Goal: Transaction & Acquisition: Purchase product/service

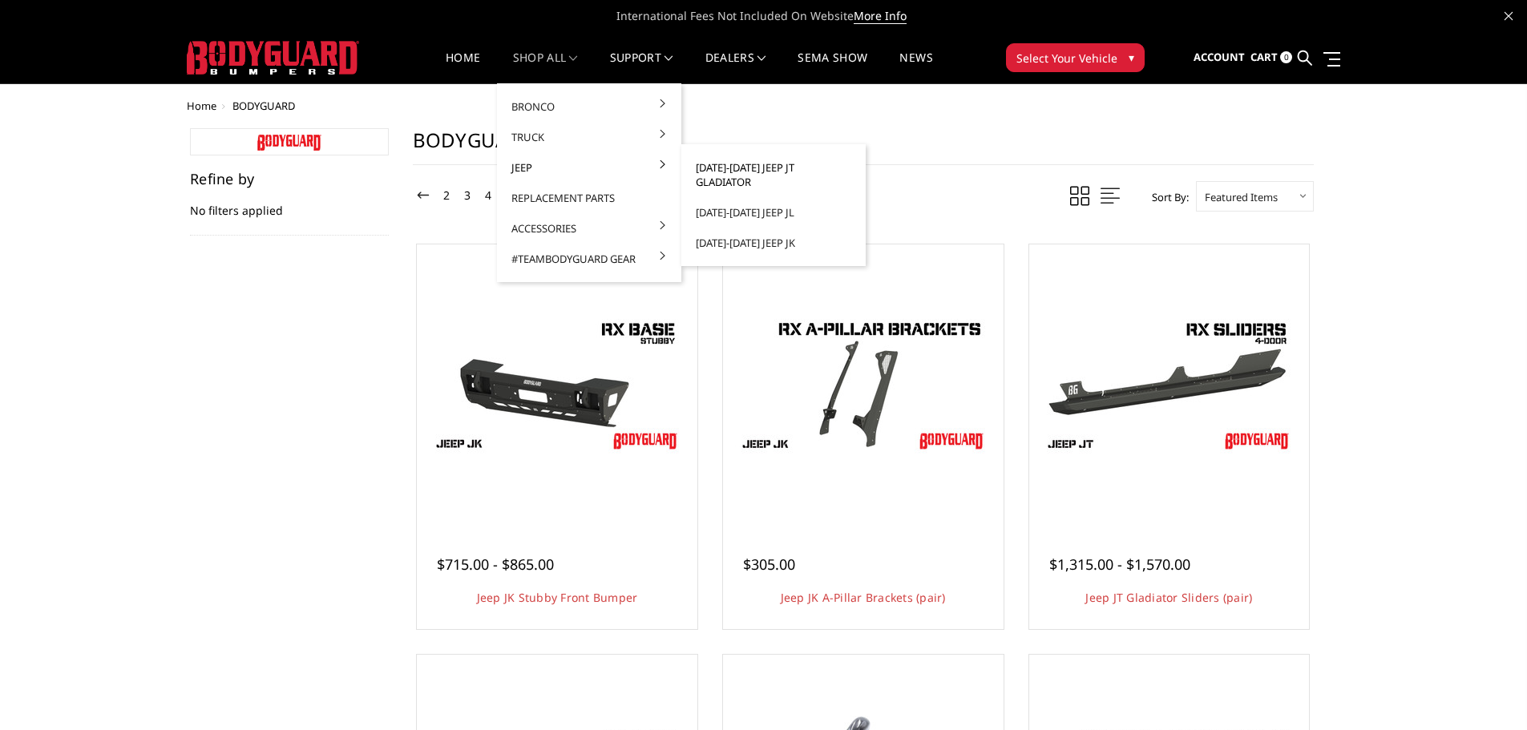
click at [798, 164] on link "[DATE]-[DATE] Jeep JT Gladiator" at bounding box center [774, 174] width 172 height 45
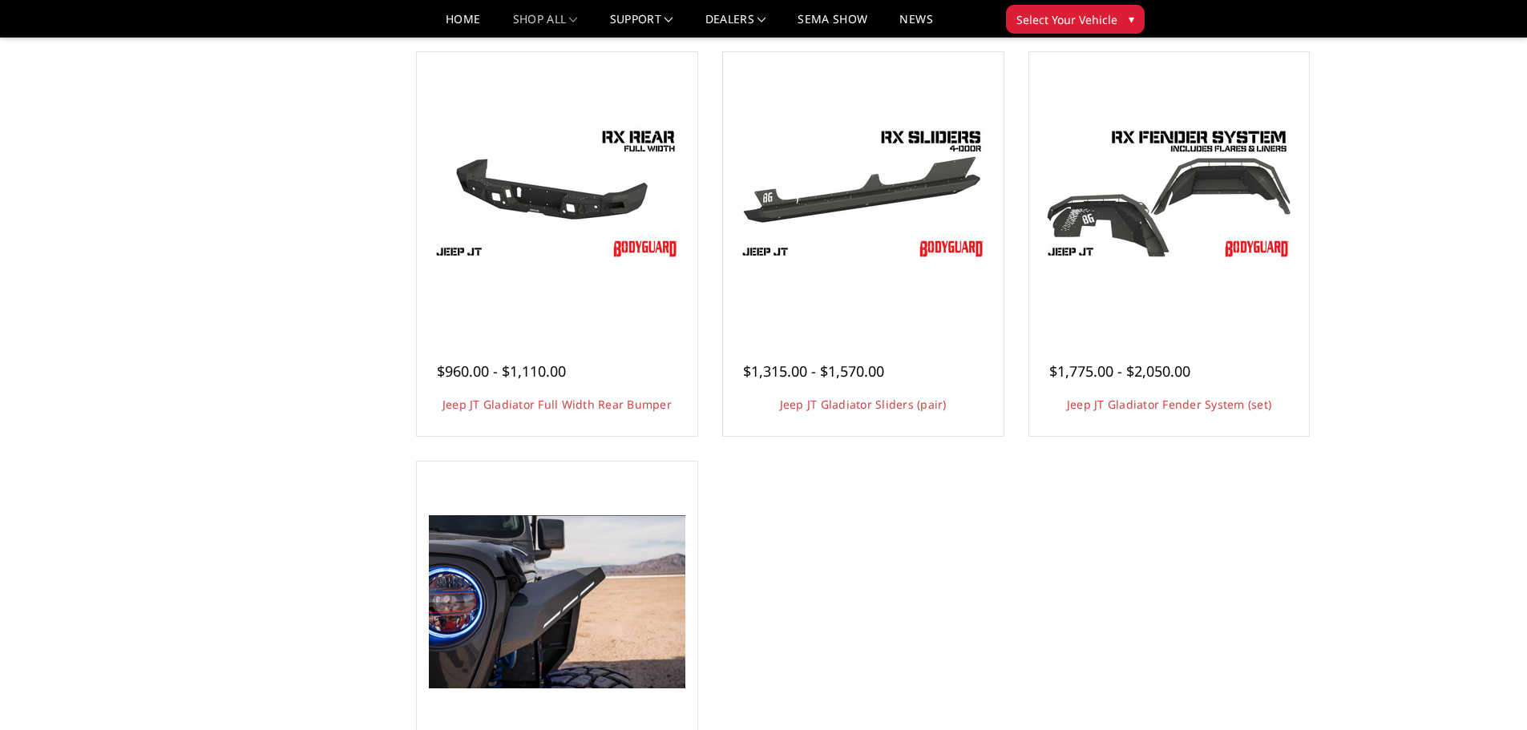
scroll to position [561, 0]
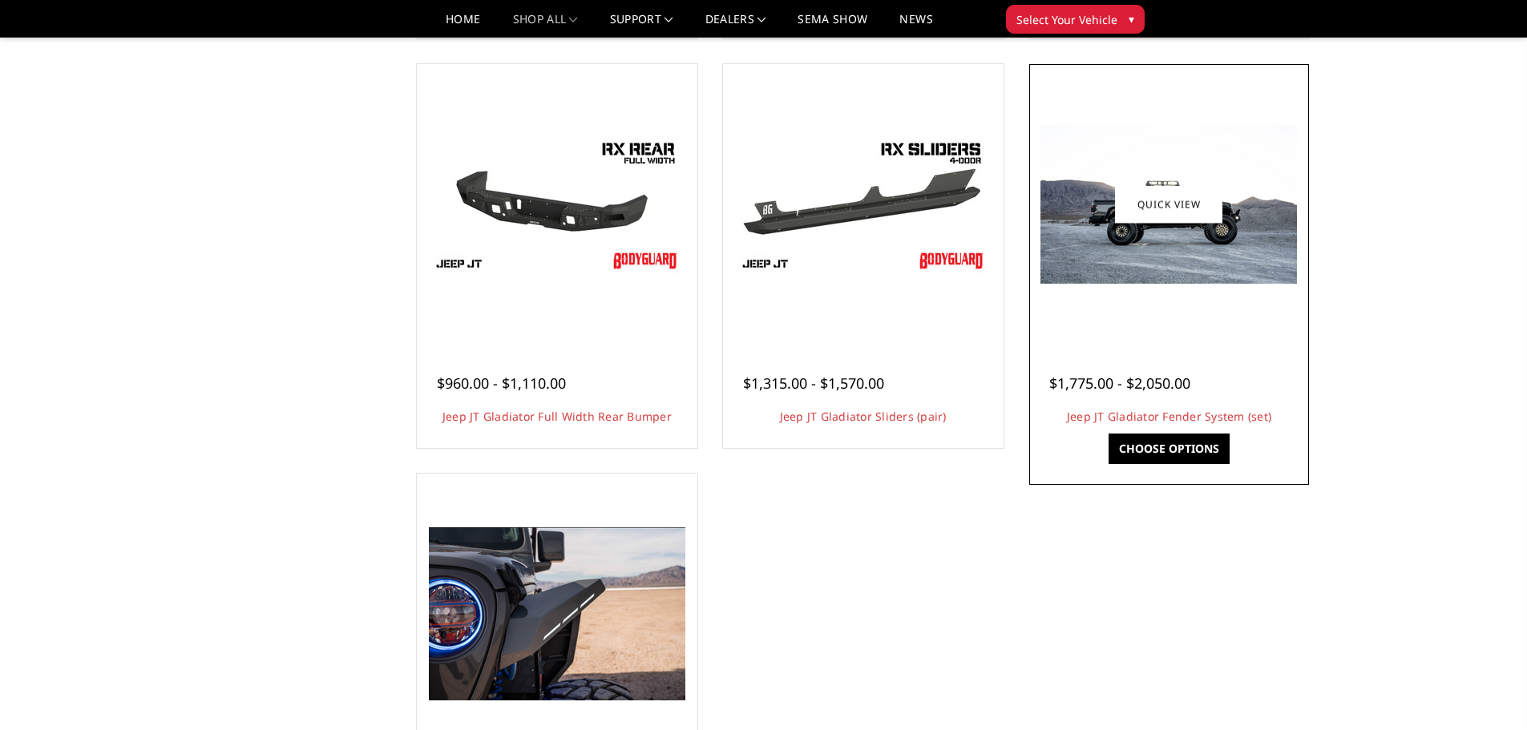
click at [1251, 205] on img at bounding box center [1169, 204] width 257 height 159
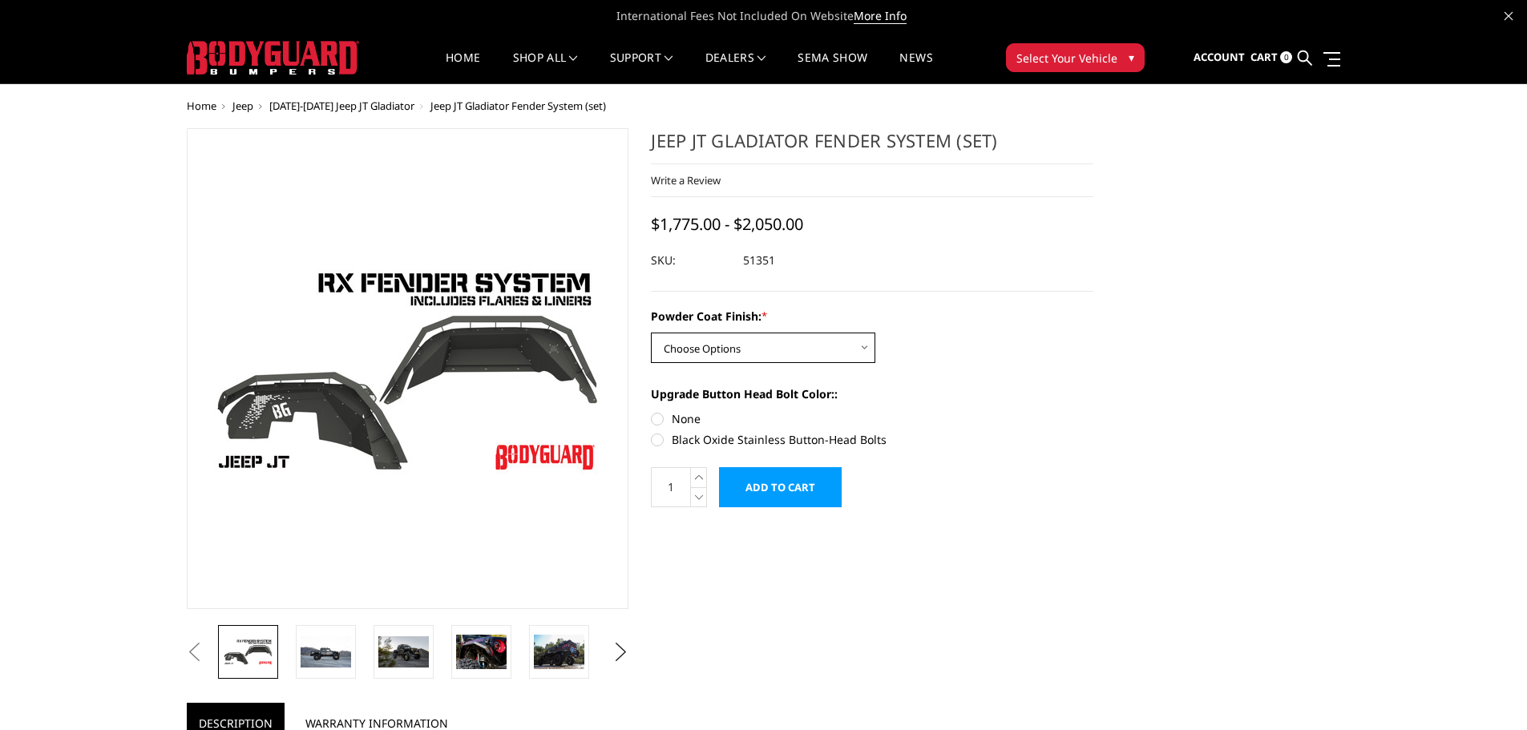
click at [848, 342] on select "Choose Options Bare Metal Textured Black Powder Coat" at bounding box center [763, 348] width 224 height 30
select select "4108"
click at [651, 333] on select "Choose Options Bare Metal Textured Black Powder Coat" at bounding box center [763, 348] width 224 height 30
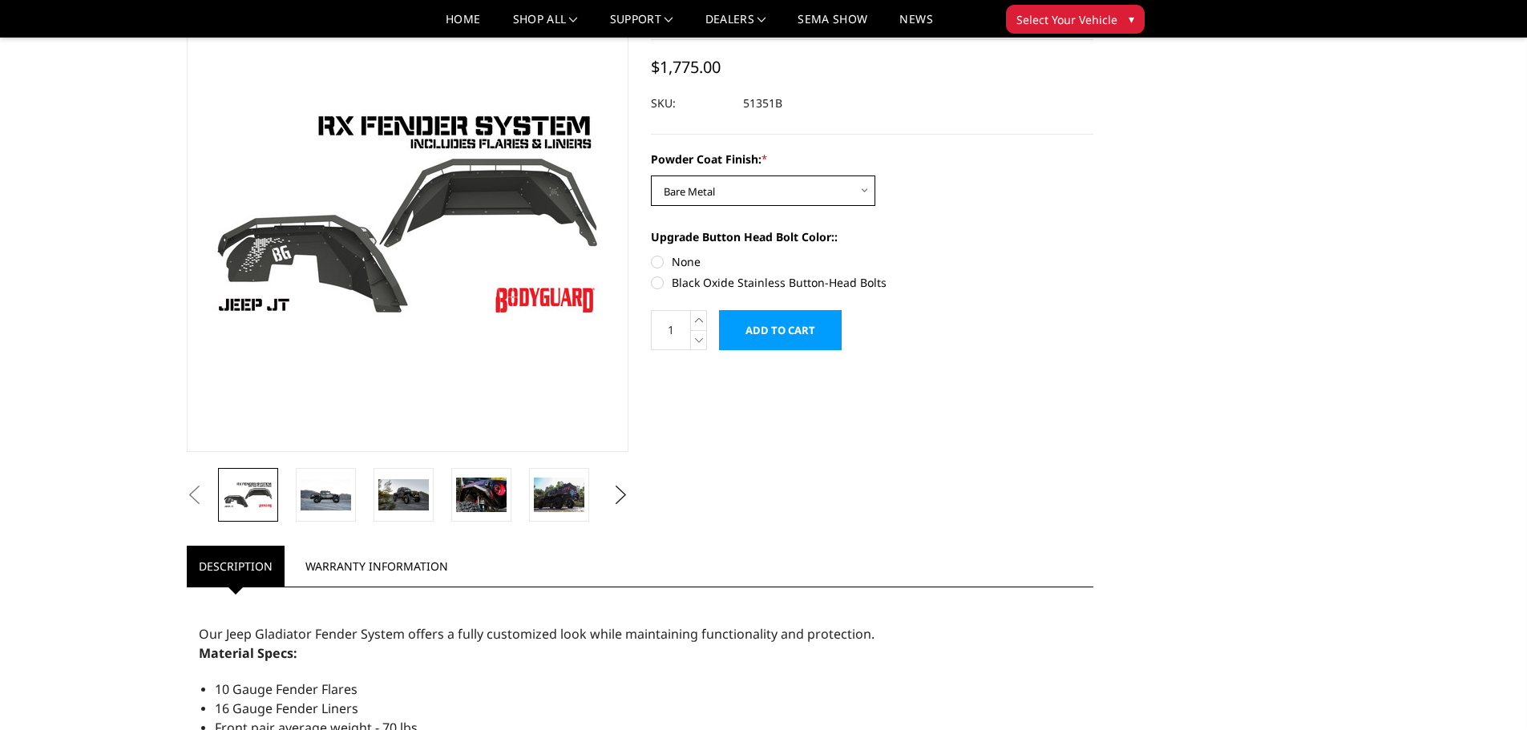
scroll to position [160, 0]
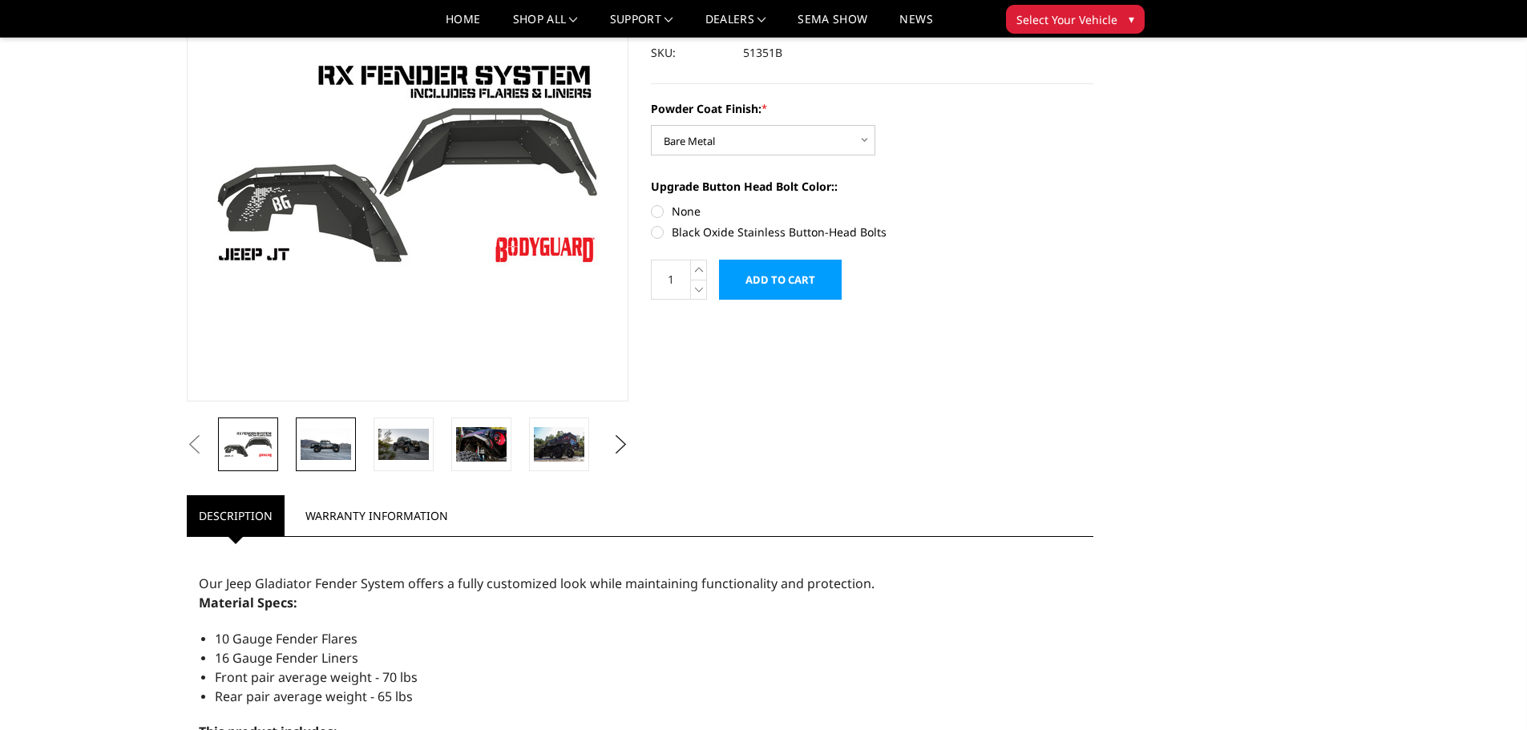
click at [329, 447] on img at bounding box center [326, 444] width 51 height 31
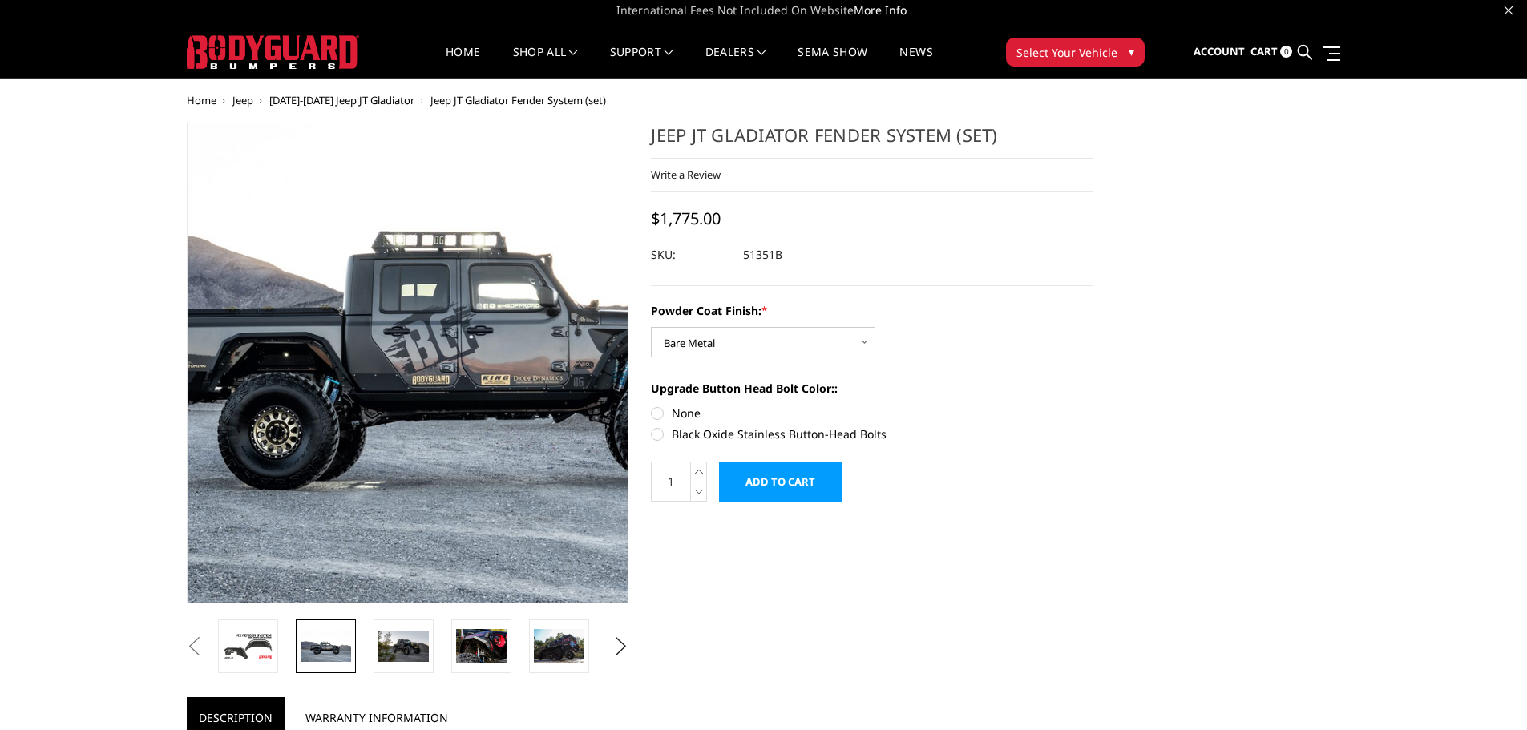
scroll to position [0, 0]
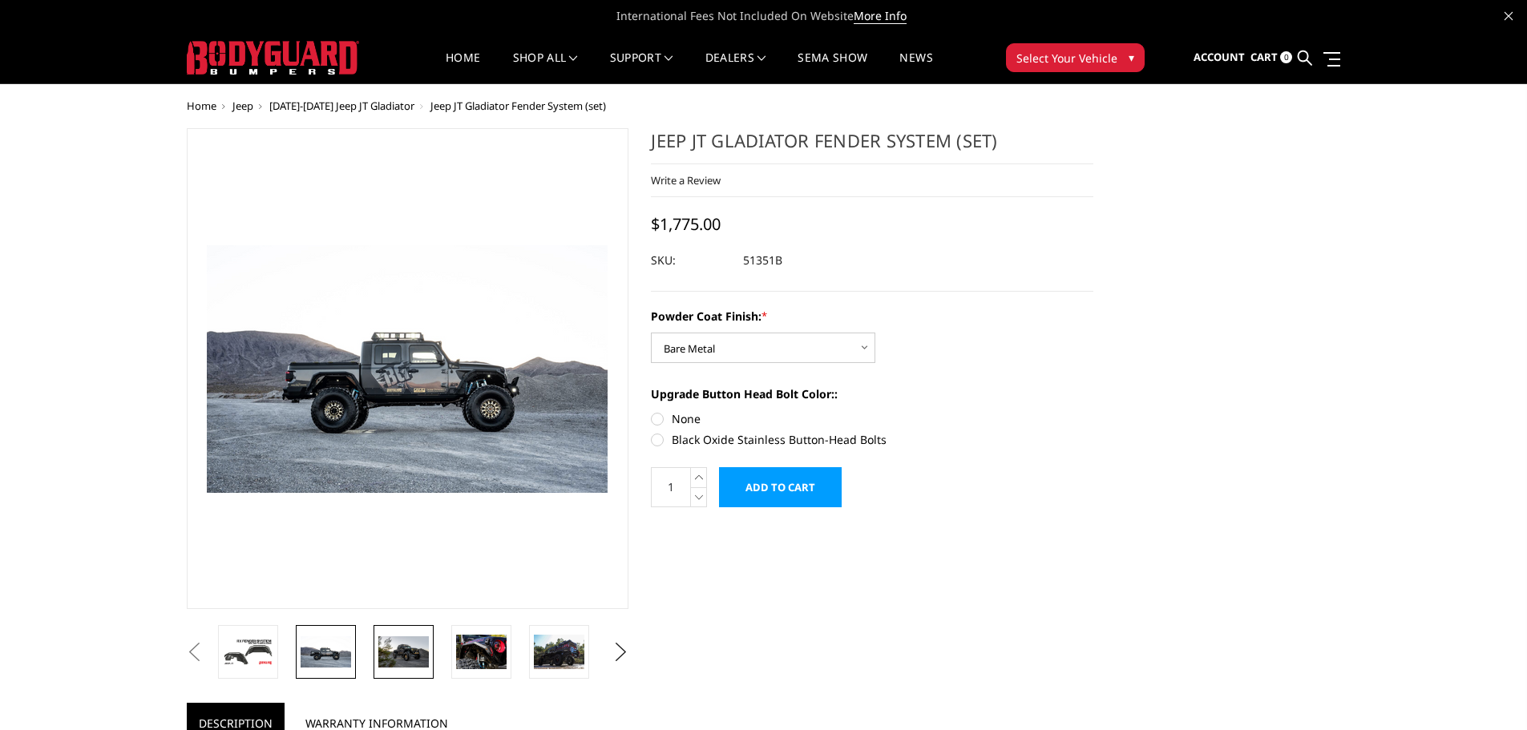
click at [411, 663] on img at bounding box center [403, 652] width 51 height 31
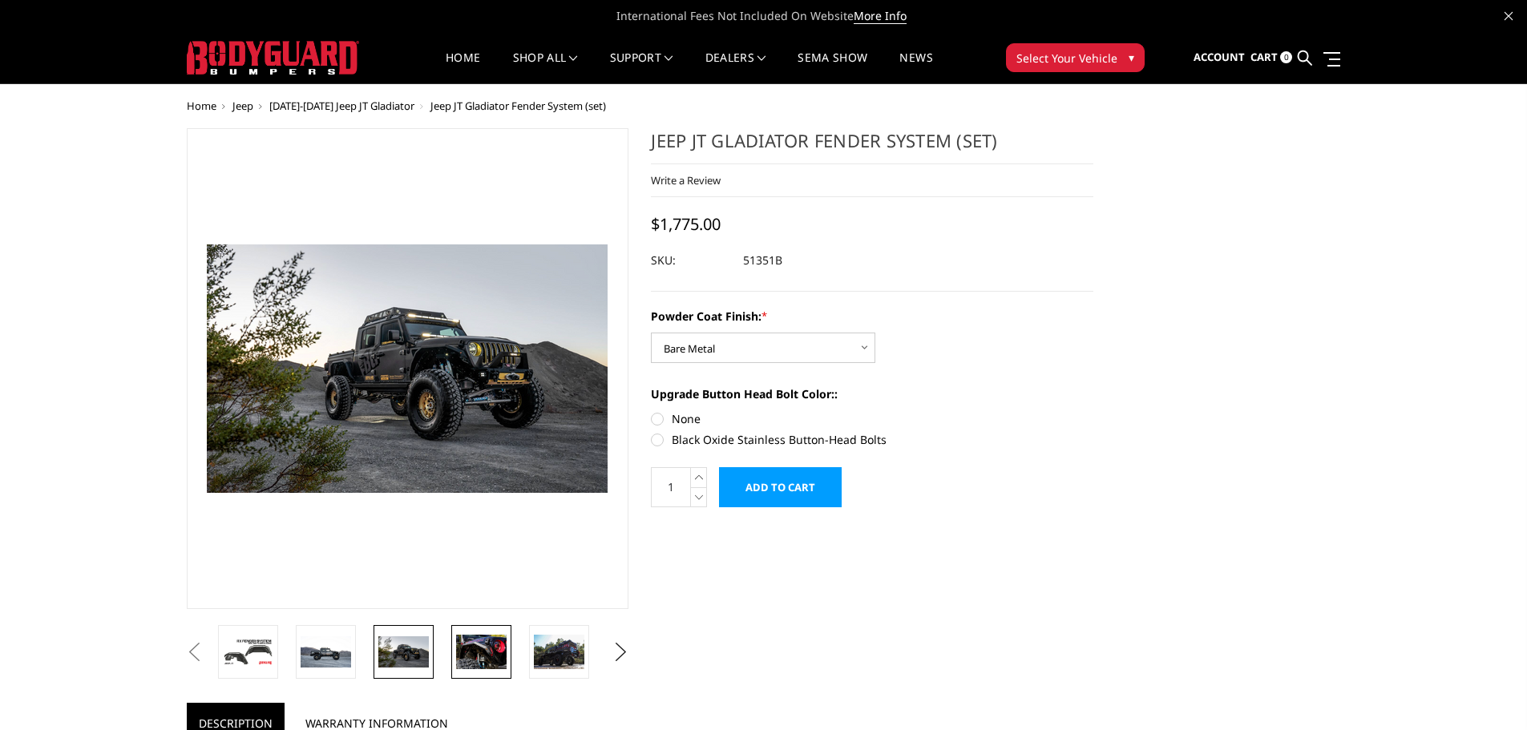
click at [472, 658] on img at bounding box center [481, 652] width 51 height 34
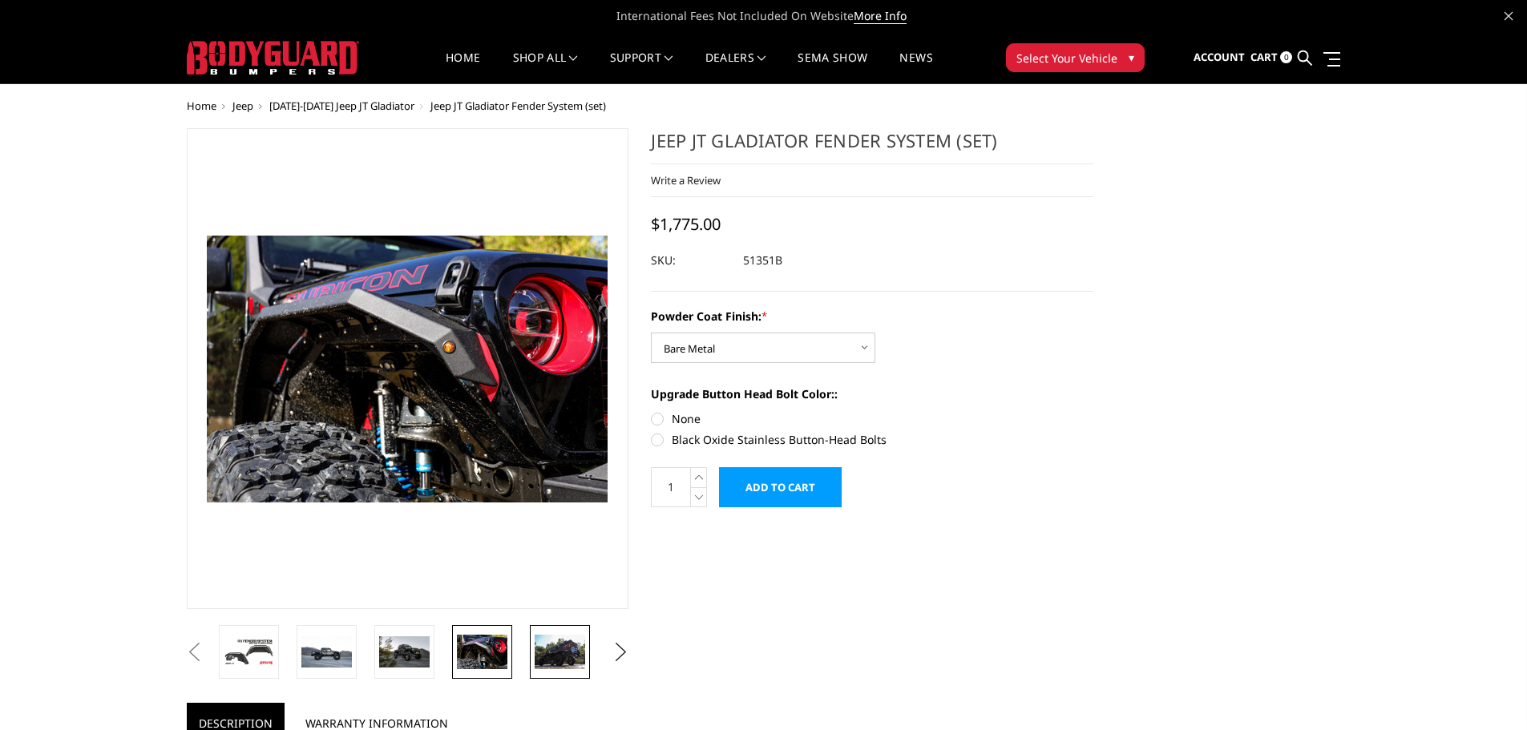
click at [539, 657] on img at bounding box center [560, 652] width 51 height 34
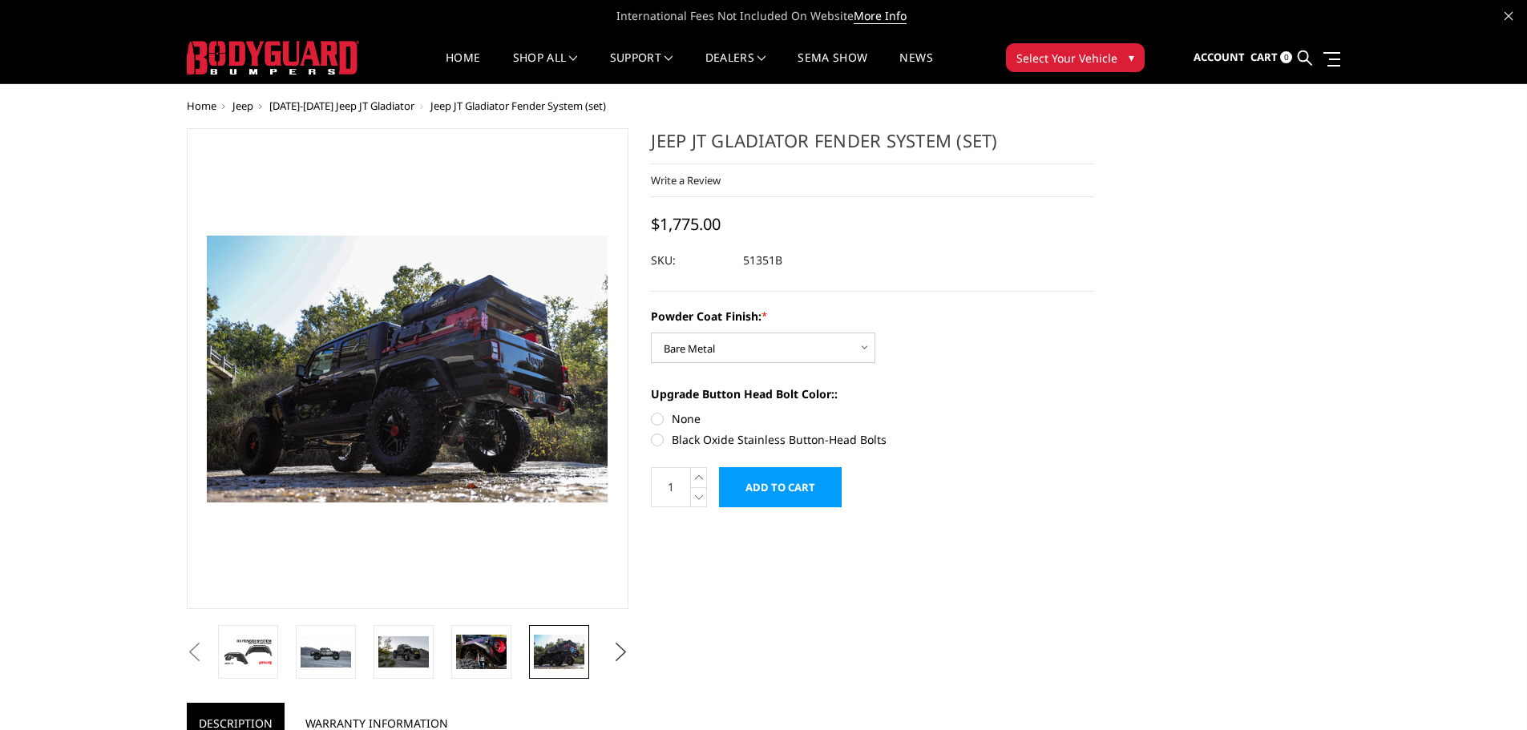
click at [617, 652] on button "Next" at bounding box center [621, 653] width 24 height 24
click at [554, 657] on img at bounding box center [559, 652] width 51 height 34
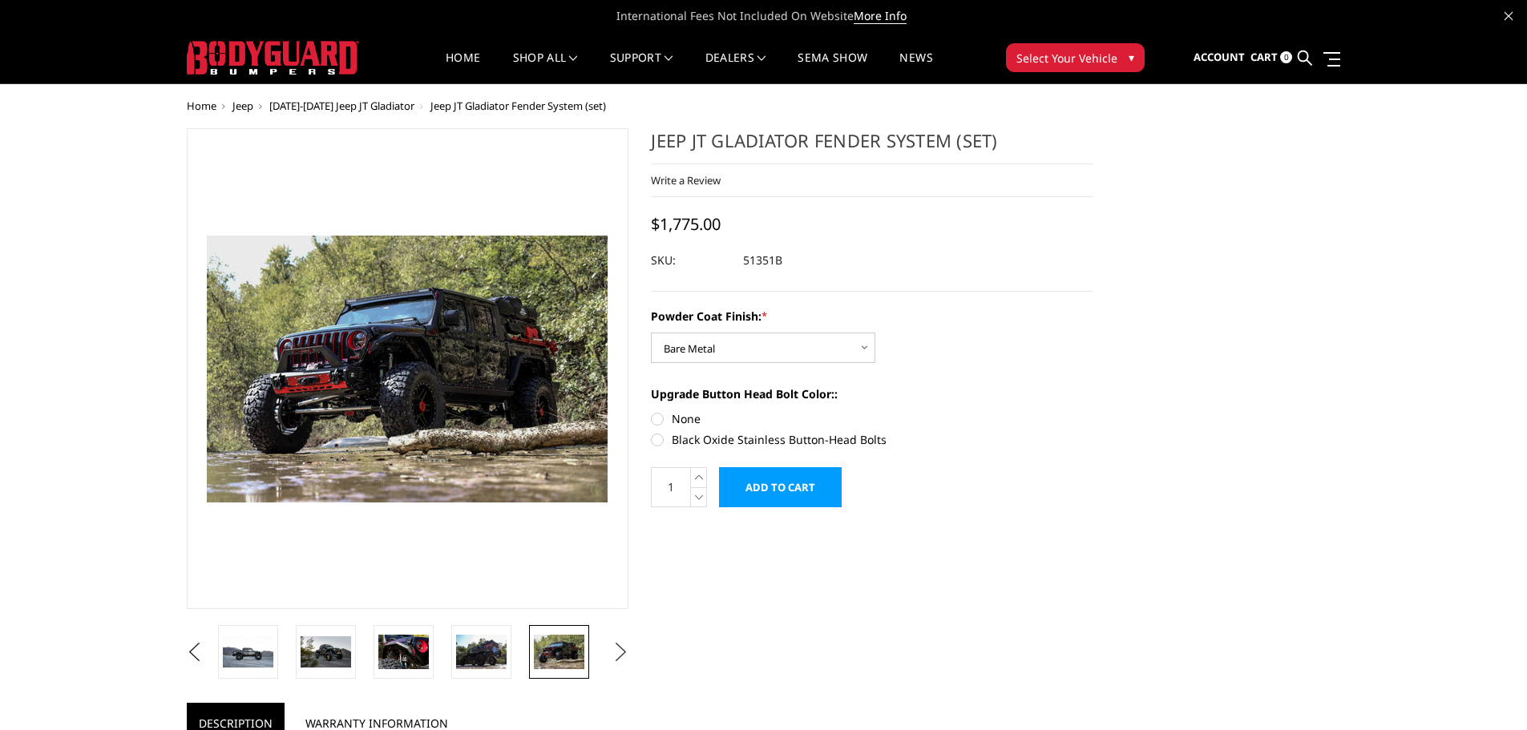
click at [612, 654] on button "Next" at bounding box center [621, 653] width 24 height 24
click at [552, 657] on img at bounding box center [559, 652] width 51 height 34
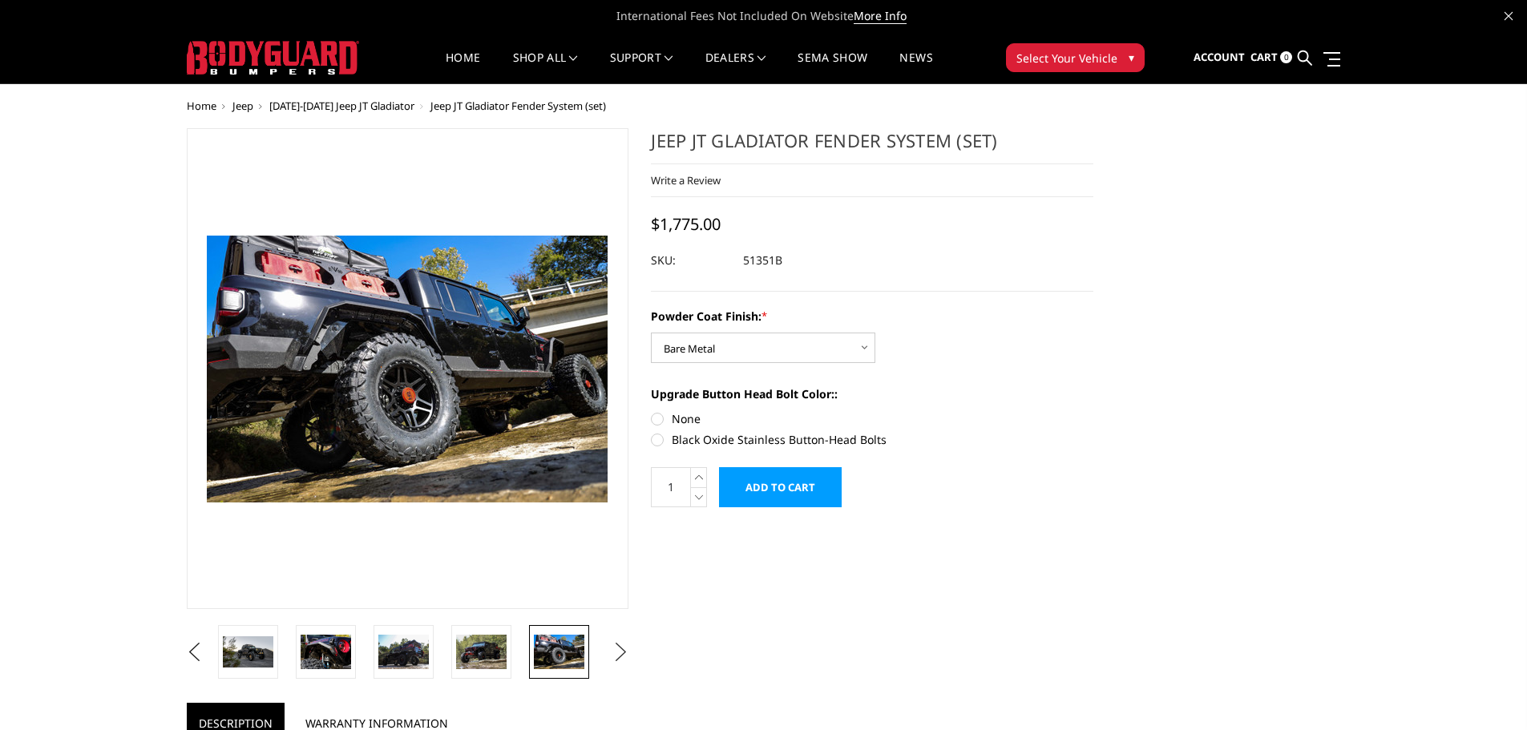
click at [624, 654] on button "Next" at bounding box center [621, 653] width 24 height 24
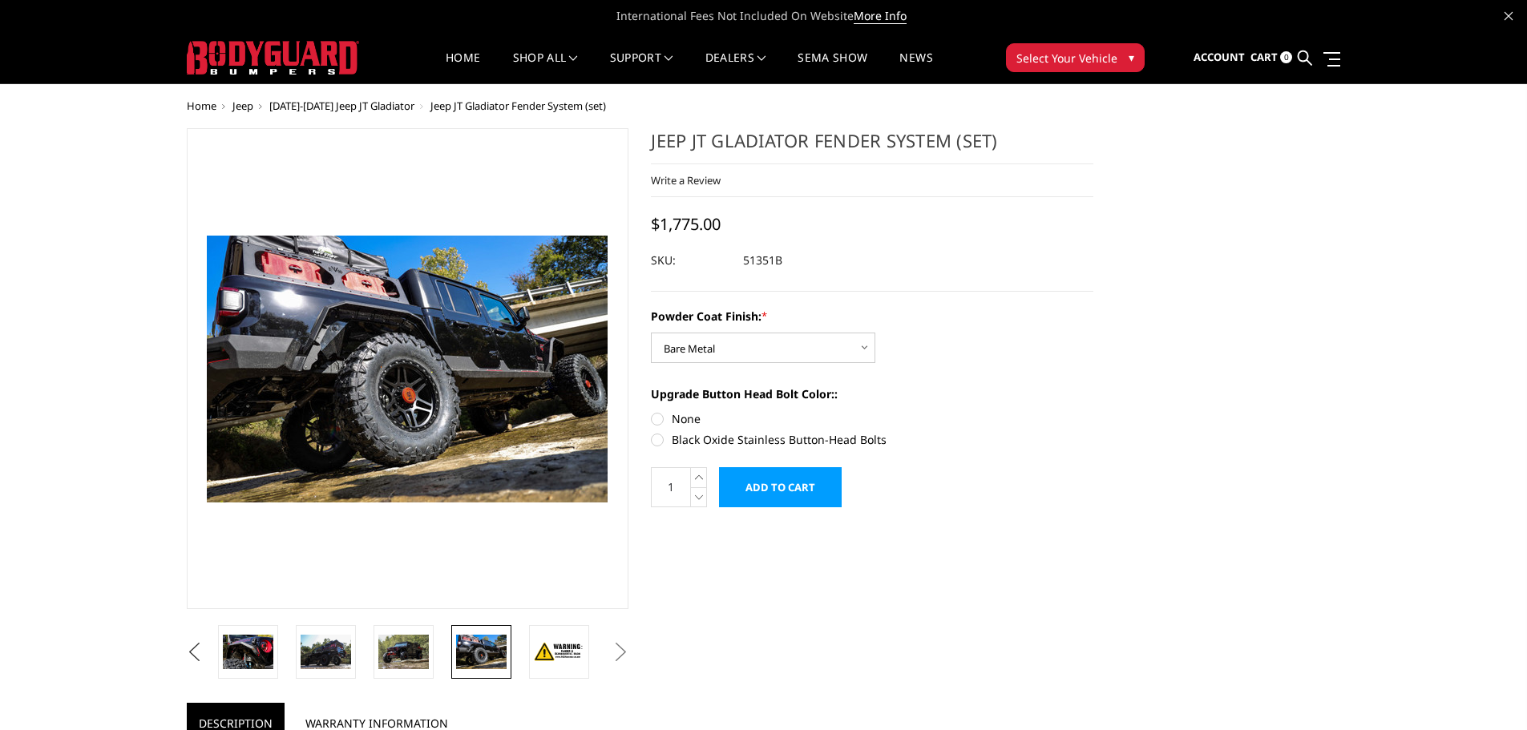
click at [192, 656] on button "Previous" at bounding box center [195, 653] width 24 height 24
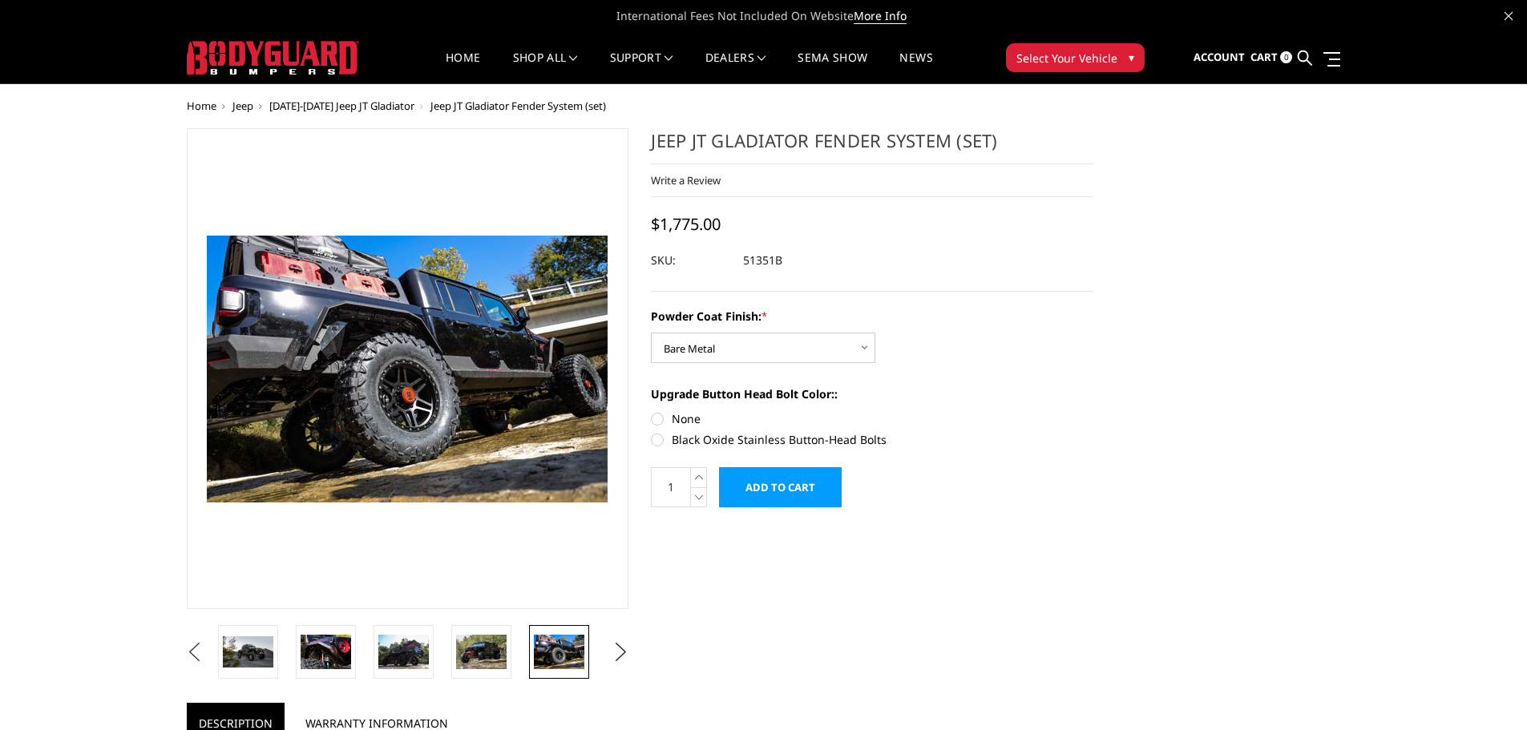
click at [192, 656] on button "Previous" at bounding box center [195, 653] width 24 height 24
click at [207, 660] on button "Previous" at bounding box center [195, 653] width 24 height 24
click at [257, 655] on img at bounding box center [248, 652] width 51 height 28
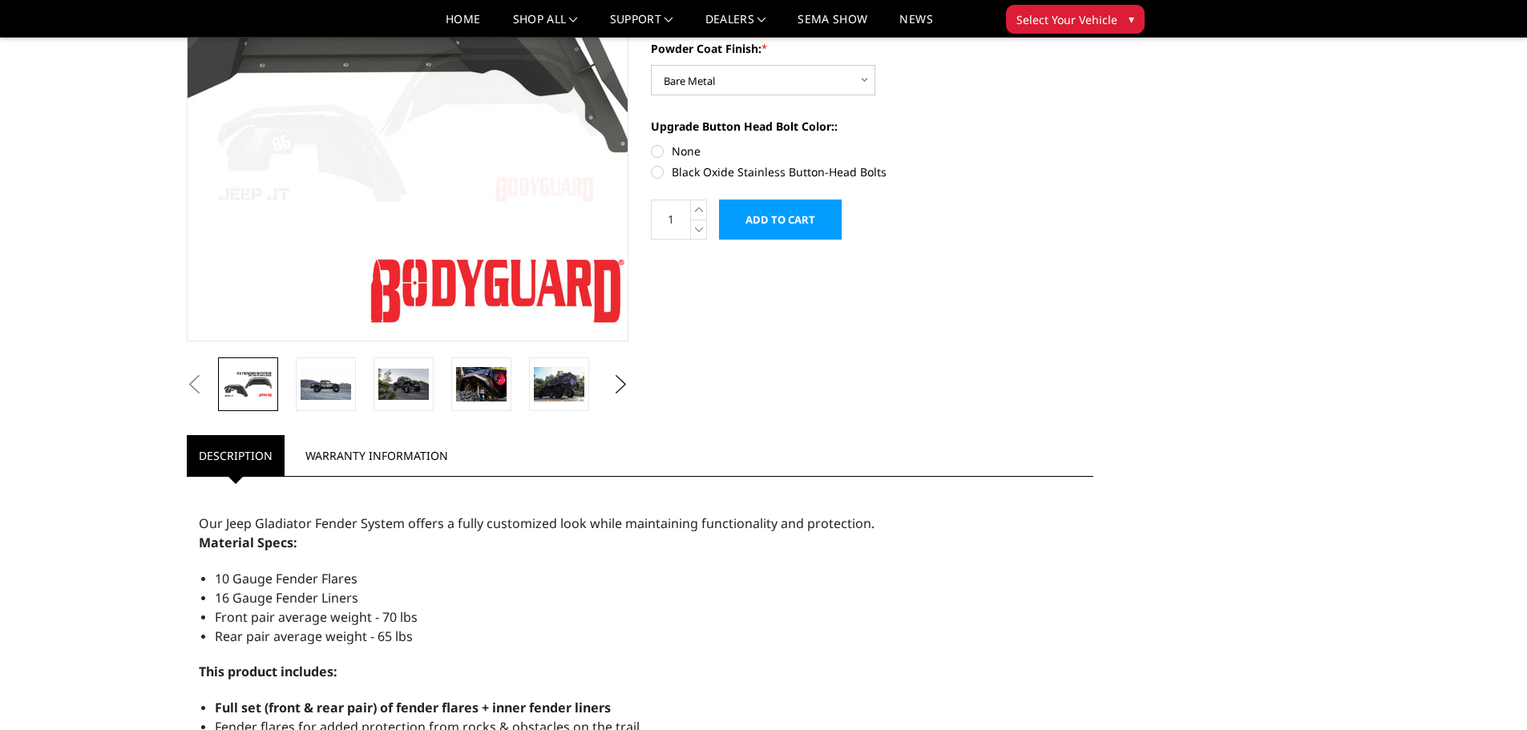
scroll to position [241, 0]
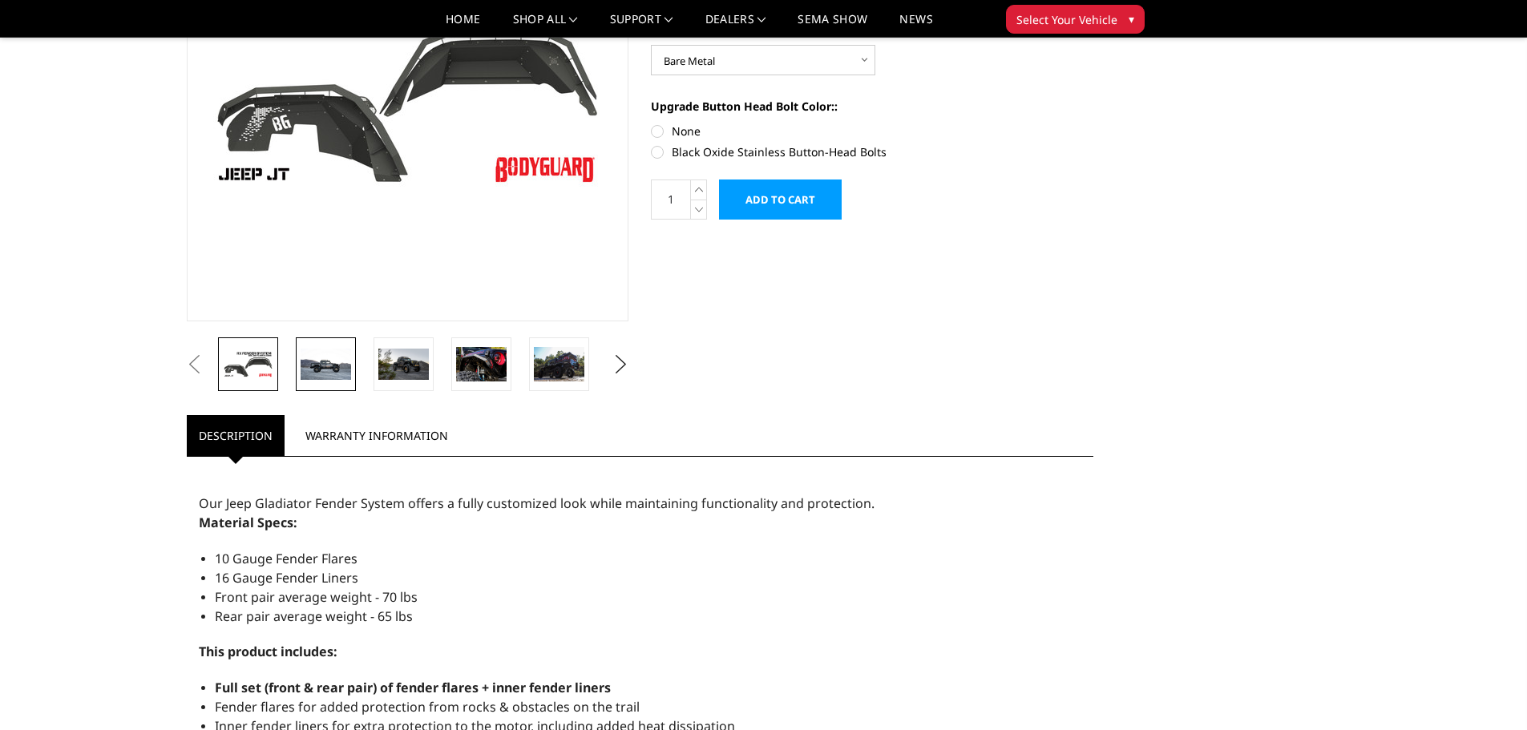
click at [336, 370] on img at bounding box center [326, 364] width 51 height 31
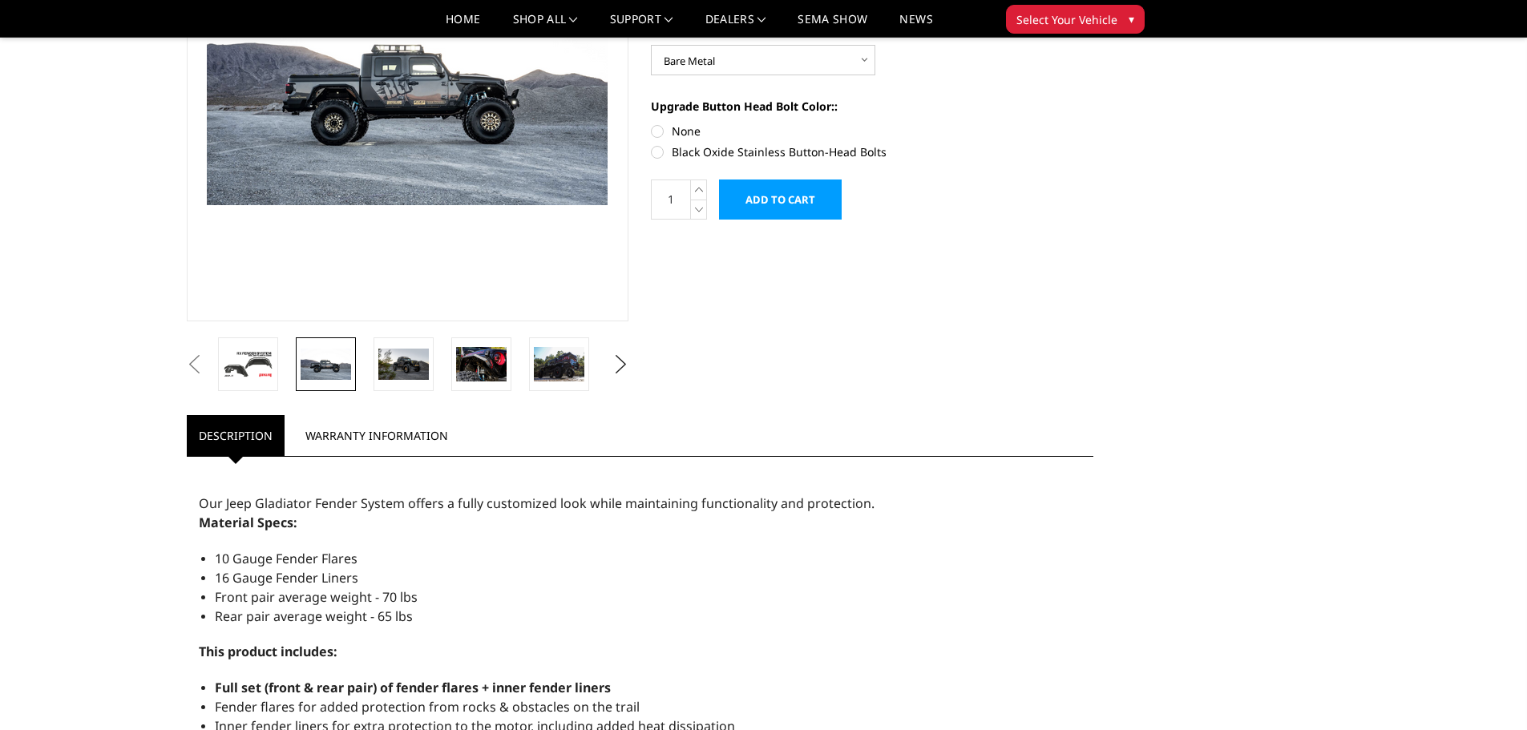
scroll to position [160, 0]
